Goal: Answer question/provide support: Answer question/provide support

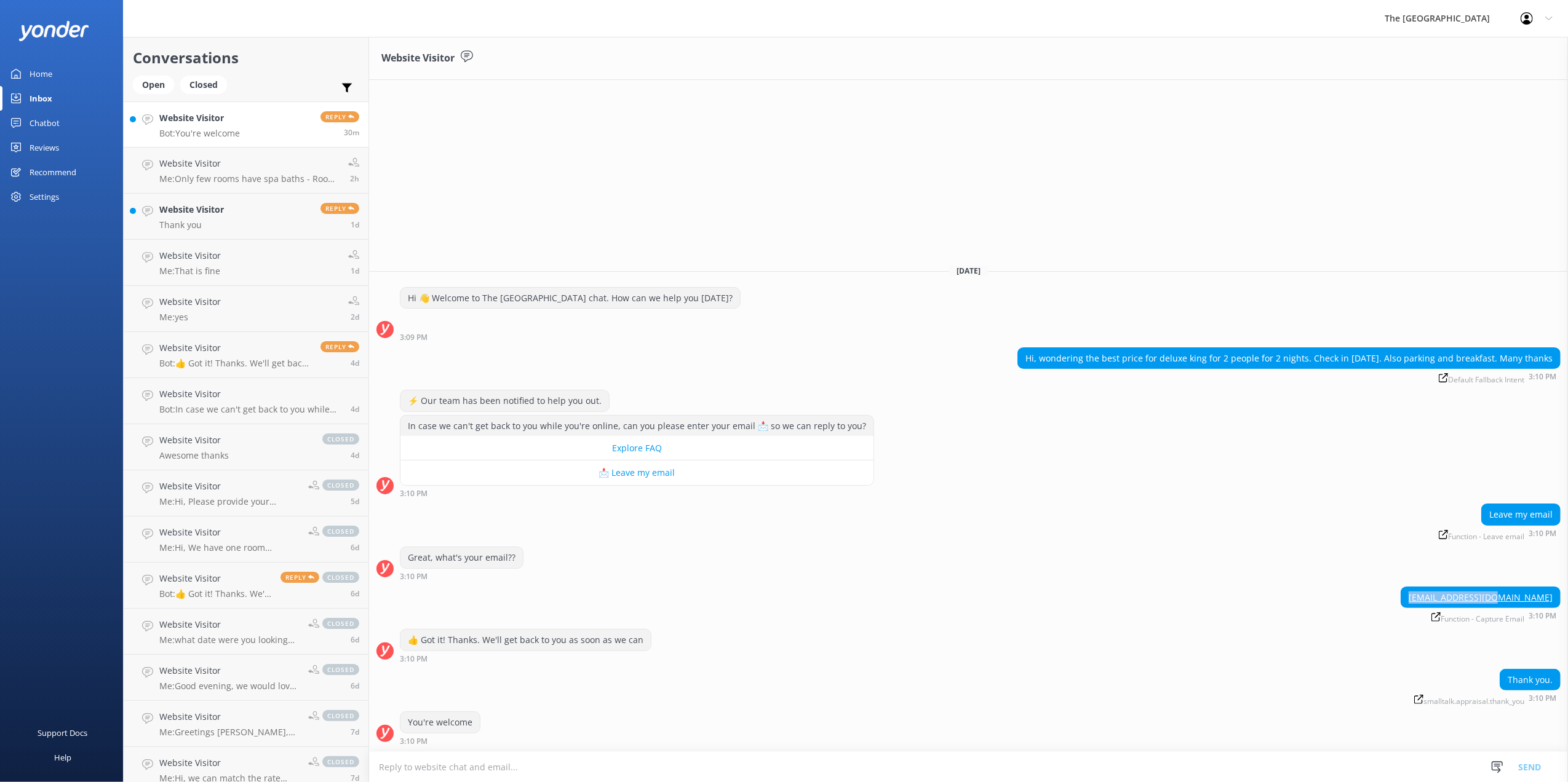
drag, startPoint x: 1459, startPoint y: 601, endPoint x: 1566, endPoint y: 599, distance: 107.0
click at [1566, 599] on div "[EMAIL_ADDRESS][DOMAIN_NAME] Function - Capture Email 3:10 PM" at bounding box center [969, 605] width 1199 height 37
copy link "[EMAIL_ADDRESS][DOMAIN_NAME]"
drag, startPoint x: 978, startPoint y: 355, endPoint x: 1554, endPoint y: 364, distance: 576.1
click at [1554, 364] on div "Hi, wondering the best price for deluxe king for 2 people for 2 nights. Check i…" at bounding box center [1289, 358] width 542 height 21
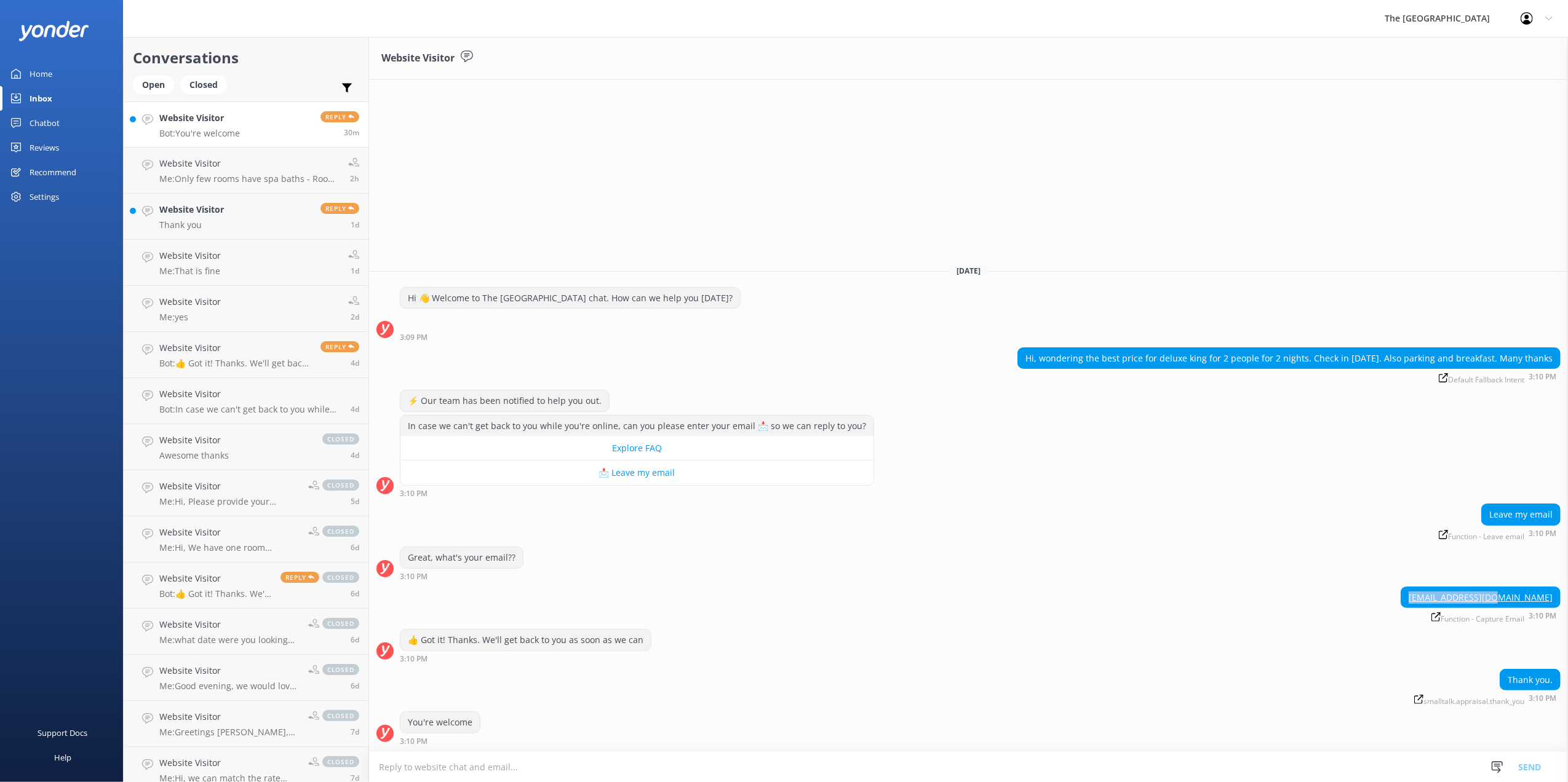
copy div "Hi, wondering the best price for deluxe king for 2 people for 2 nights. Check i…"
